Goal: Information Seeking & Learning: Learn about a topic

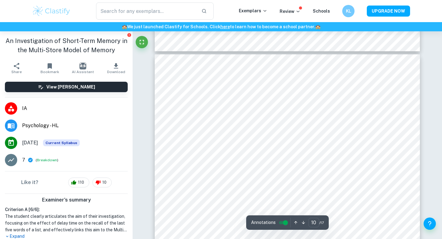
scroll to position [3219, 0]
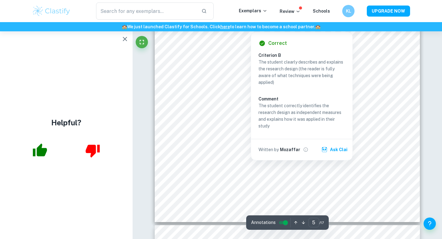
scroll to position [1786, 0]
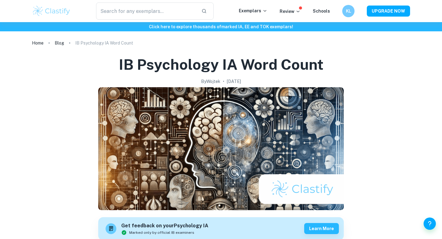
scroll to position [442, 0]
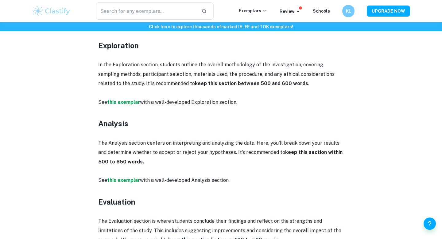
click at [127, 106] on p "See this exemplar with a well-developed Exploration section." at bounding box center [220, 102] width 245 height 9
click at [125, 101] on strong "this exemplar" at bounding box center [123, 102] width 33 height 6
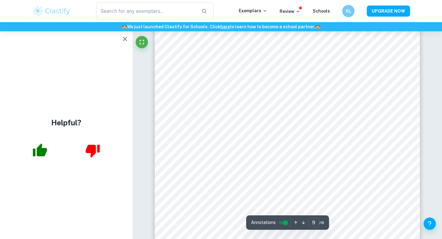
scroll to position [3220, 0]
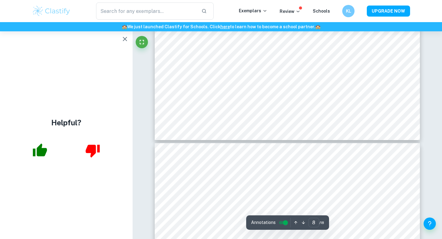
type input "7"
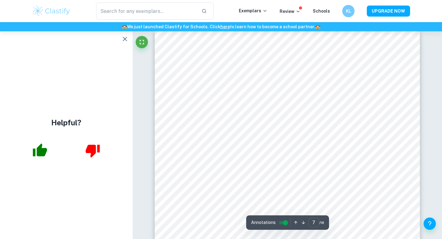
scroll to position [2365, 0]
